Goal: Book appointment/travel/reservation

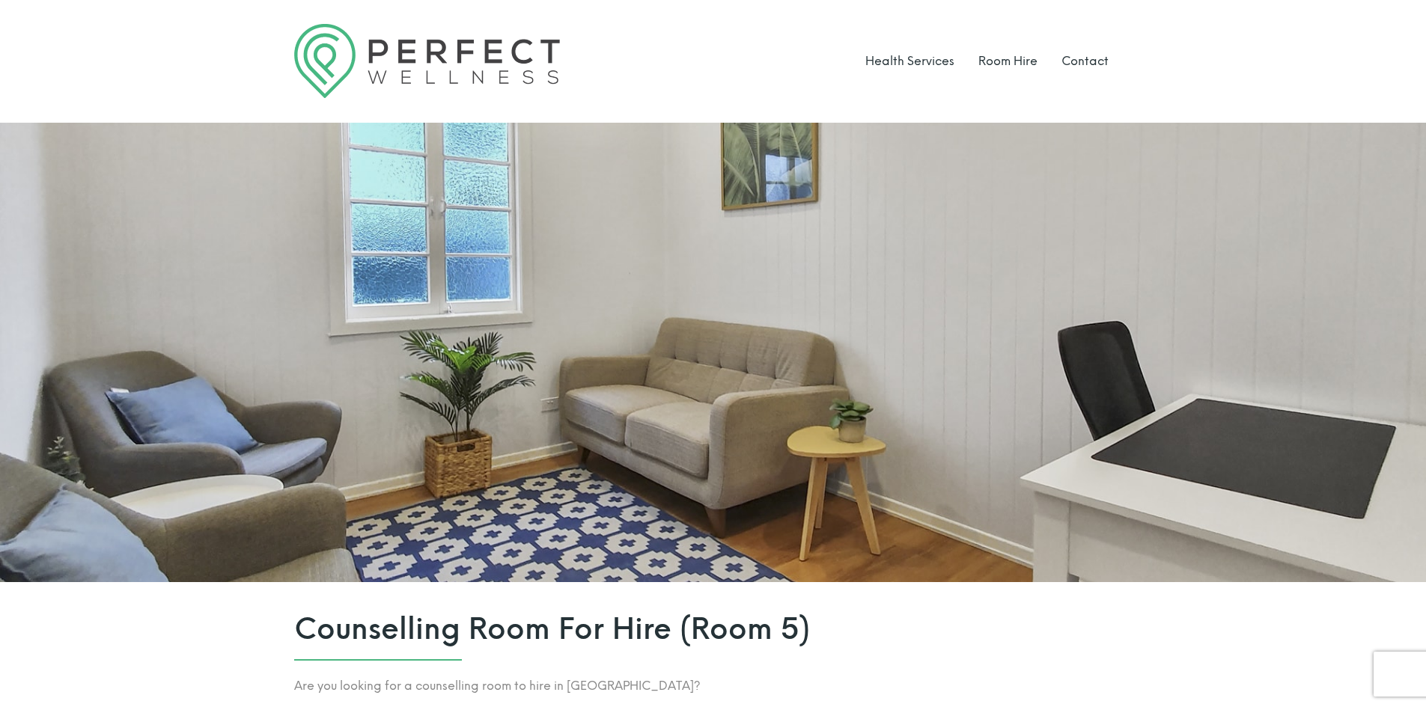
click at [1009, 69] on li "Room Hire" at bounding box center [1007, 61] width 59 height 74
click at [1009, 64] on link "Room Hire" at bounding box center [1007, 61] width 59 height 14
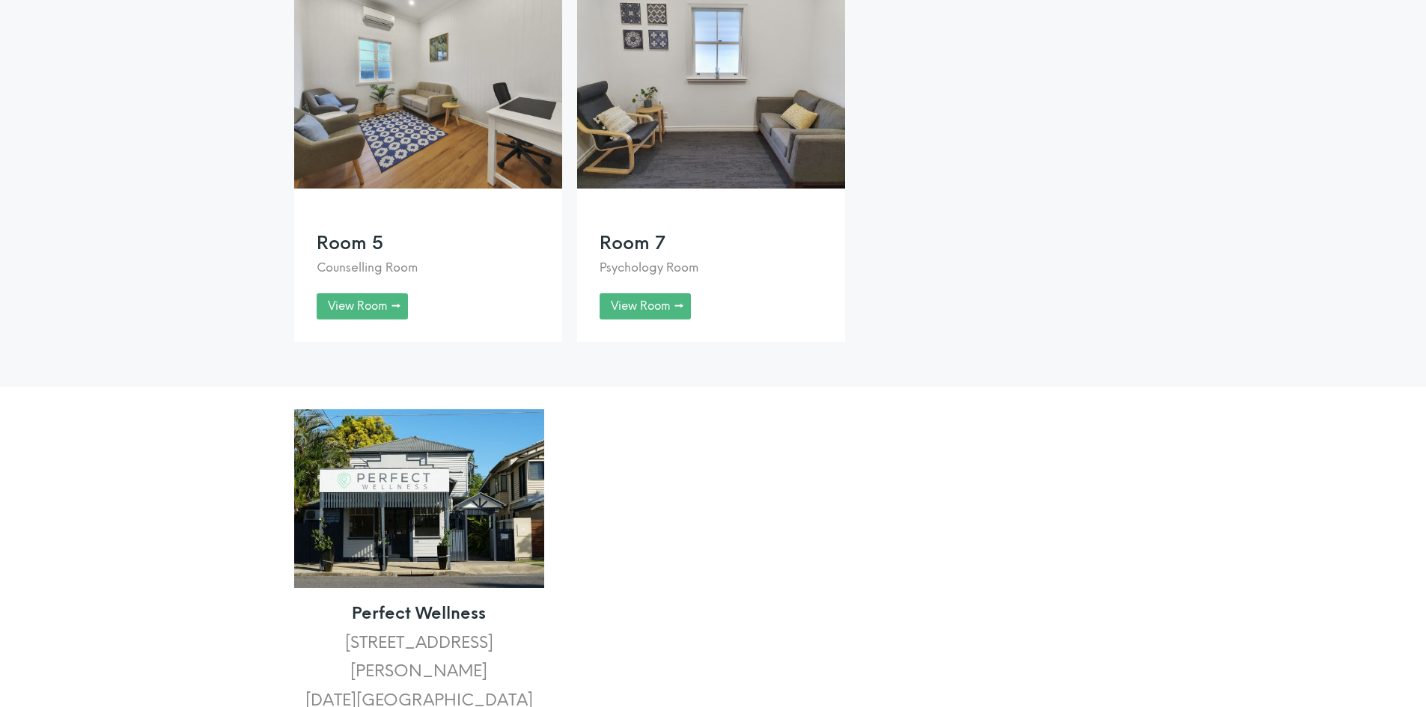
scroll to position [1347, 0]
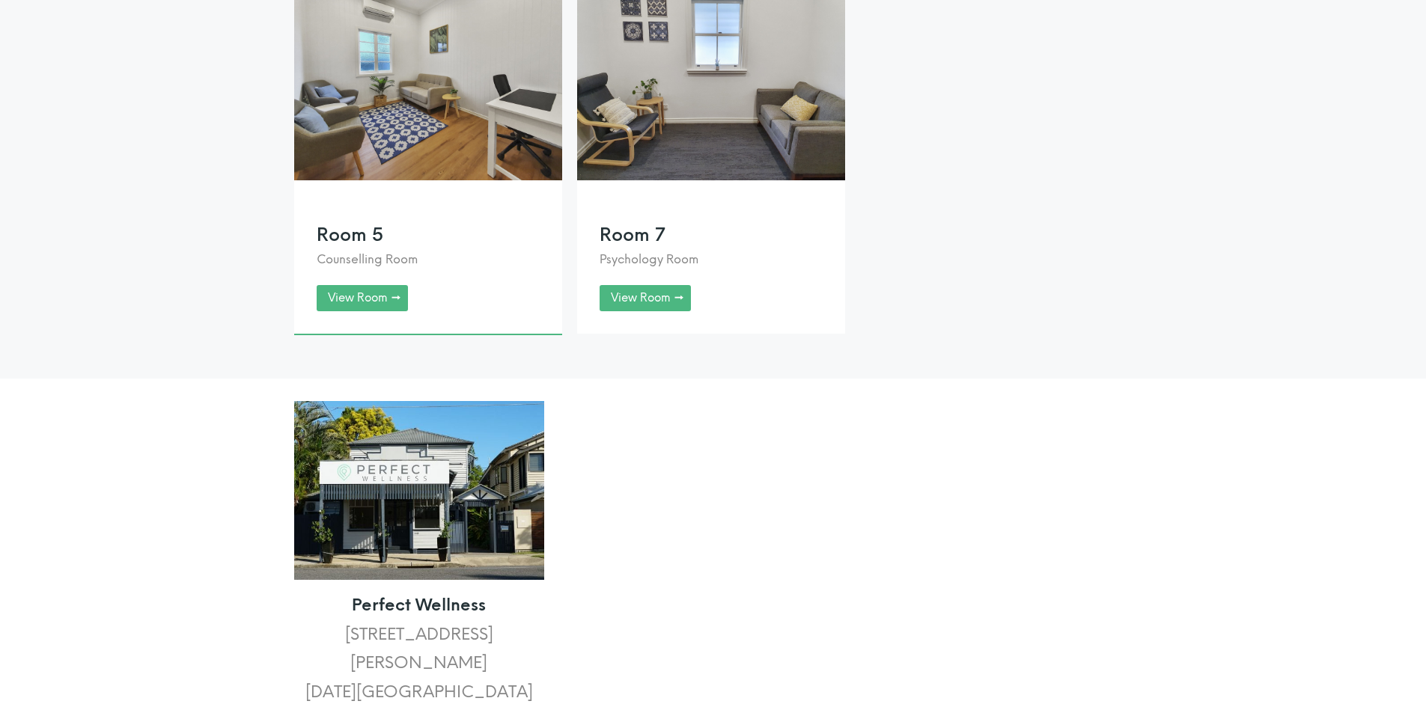
click at [374, 314] on link at bounding box center [428, 157] width 268 height 355
